Goal: Task Accomplishment & Management: Manage account settings

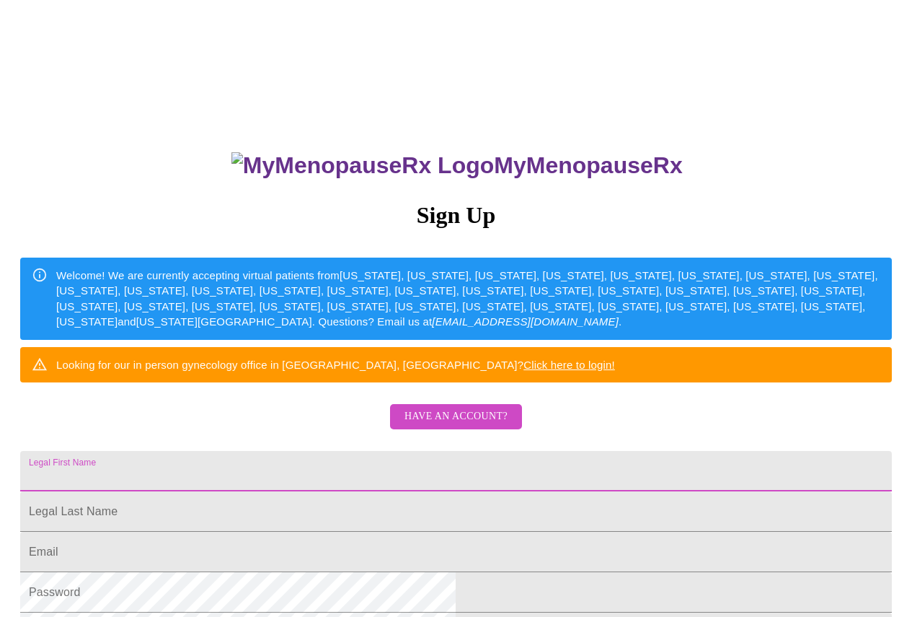
click at [301, 491] on input "Legal First Name" at bounding box center [456, 471] width 872 height 40
click at [439, 426] on span "Have an account?" at bounding box center [456, 417] width 103 height 18
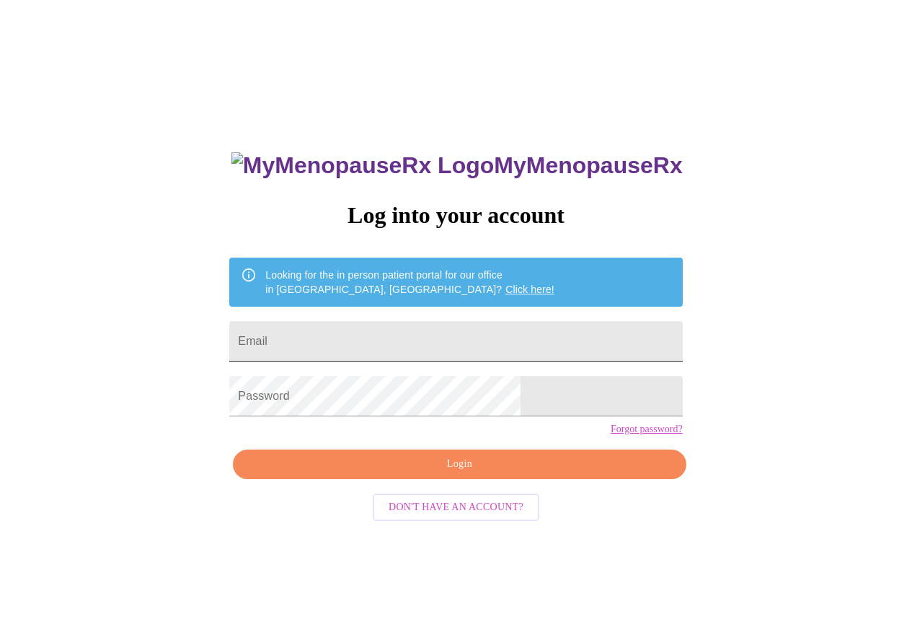
click at [385, 345] on input "Email" at bounding box center [455, 341] width 453 height 40
type input "[PERSON_NAME][EMAIL_ADDRESS][DOMAIN_NAME]"
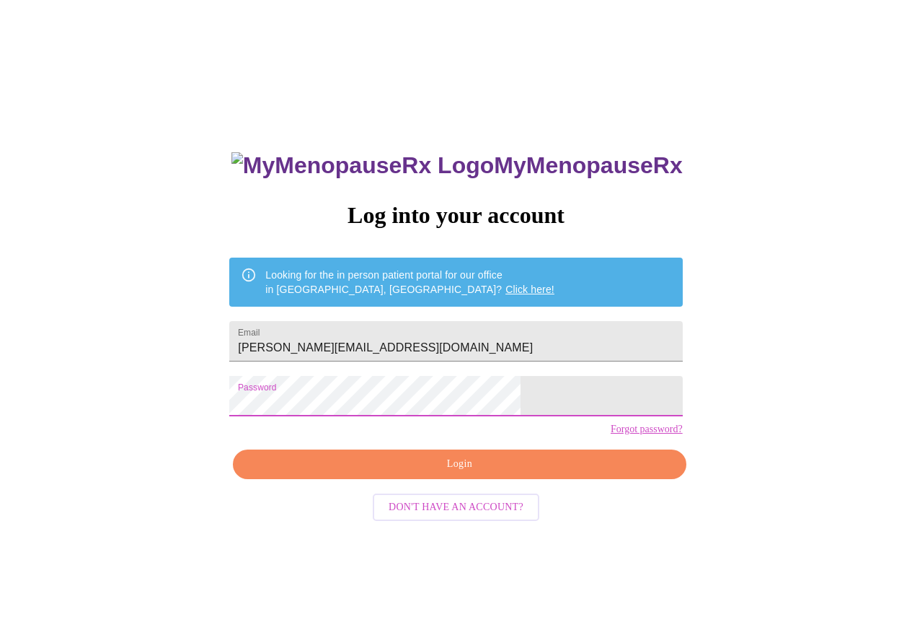
click at [455, 473] on span "Login" at bounding box center [460, 464] width 420 height 18
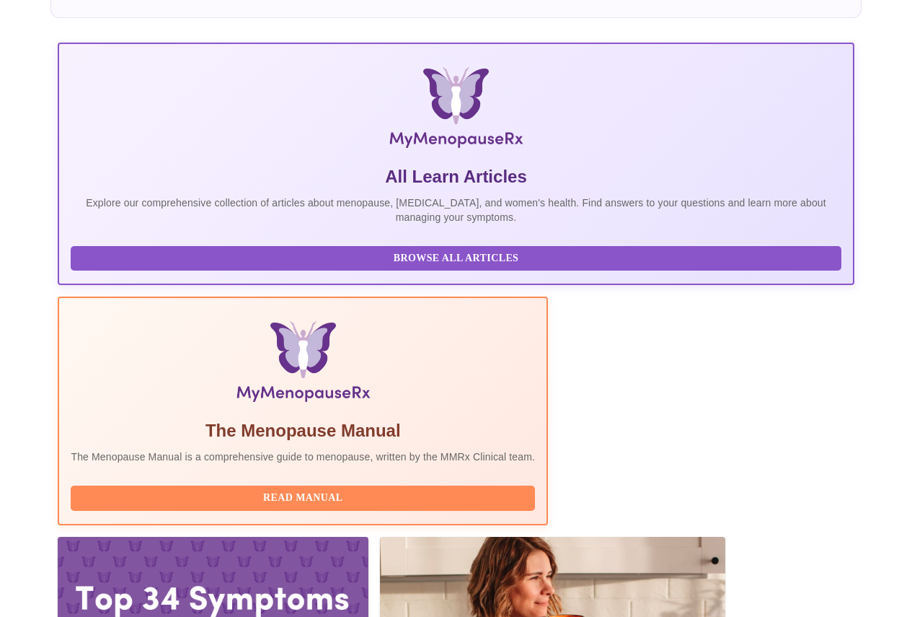
scroll to position [289, 0]
